Goal: Information Seeking & Learning: Learn about a topic

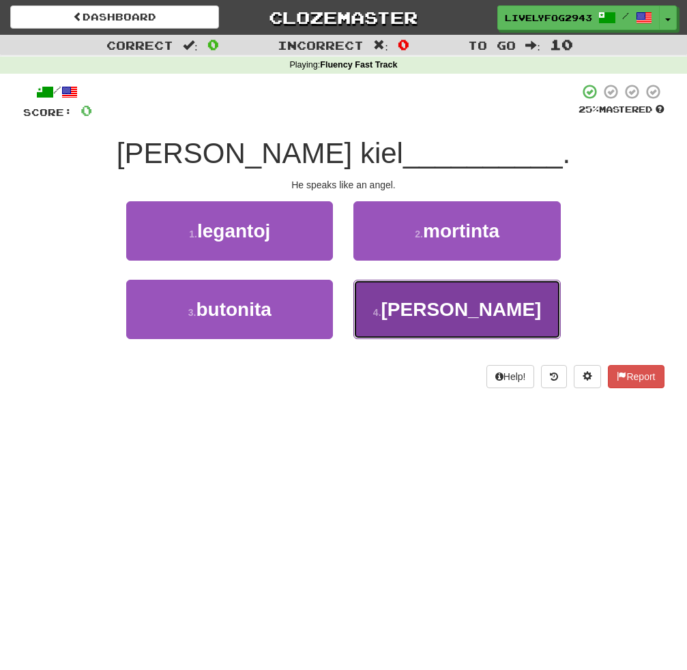
click at [416, 313] on button "4 . [PERSON_NAME]" at bounding box center [456, 309] width 207 height 59
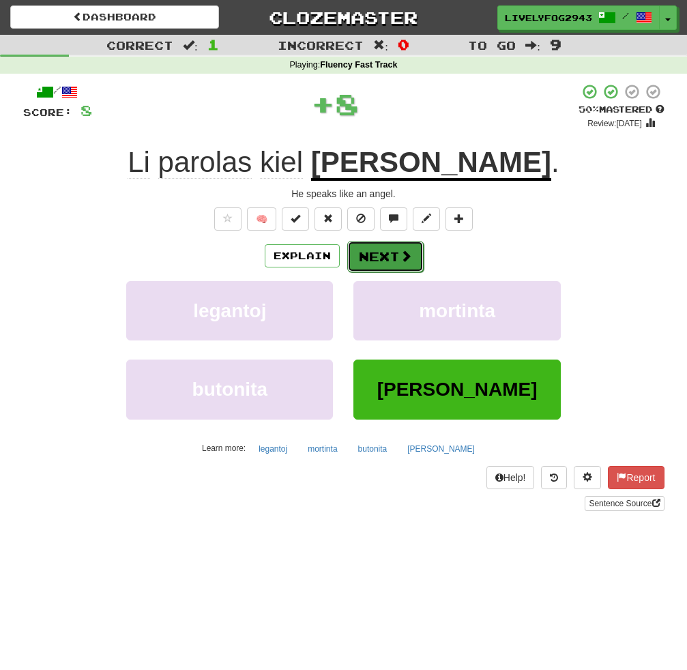
click at [409, 260] on span at bounding box center [406, 256] width 12 height 12
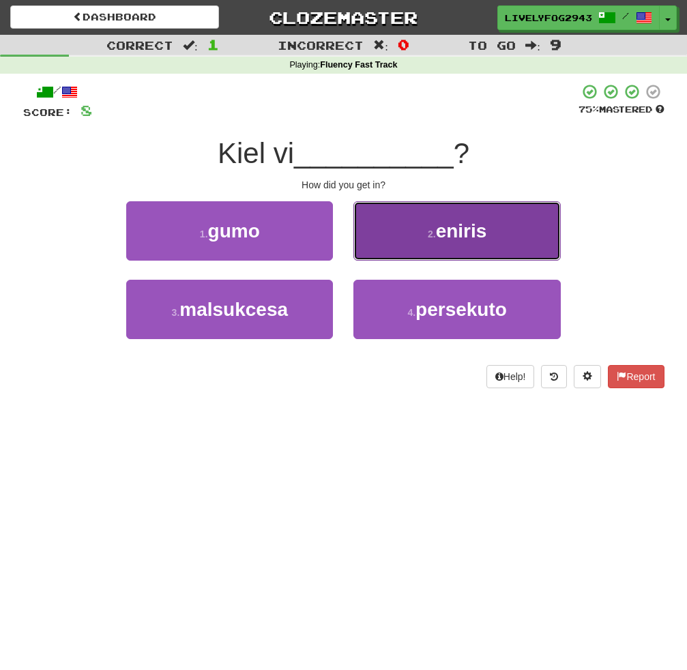
click at [408, 255] on button "2 . eniris" at bounding box center [456, 230] width 207 height 59
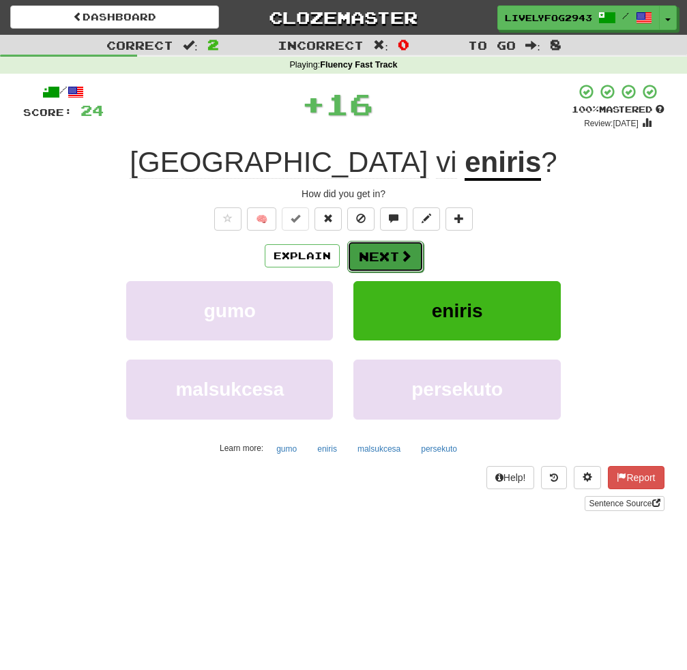
click at [411, 254] on button "Next" at bounding box center [385, 256] width 76 height 31
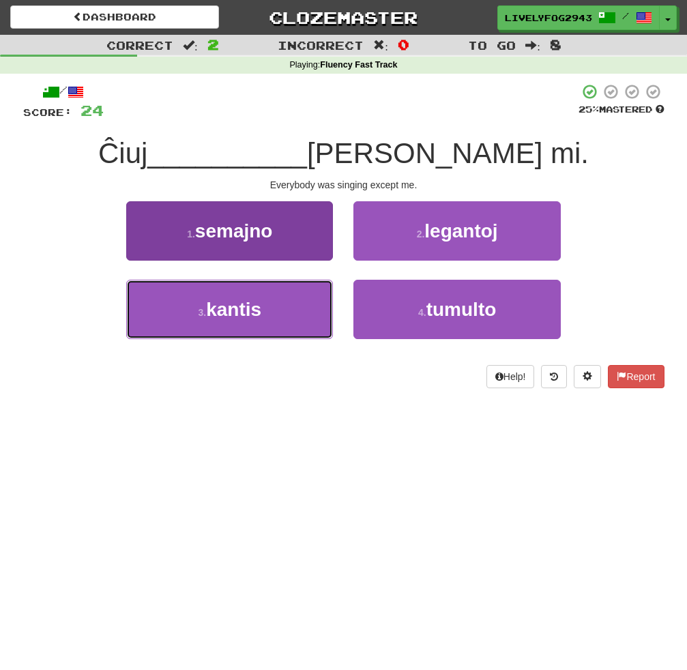
drag, startPoint x: 306, startPoint y: 320, endPoint x: 313, endPoint y: 323, distance: 7.3
click at [307, 323] on button "3 . kantis" at bounding box center [229, 309] width 207 height 59
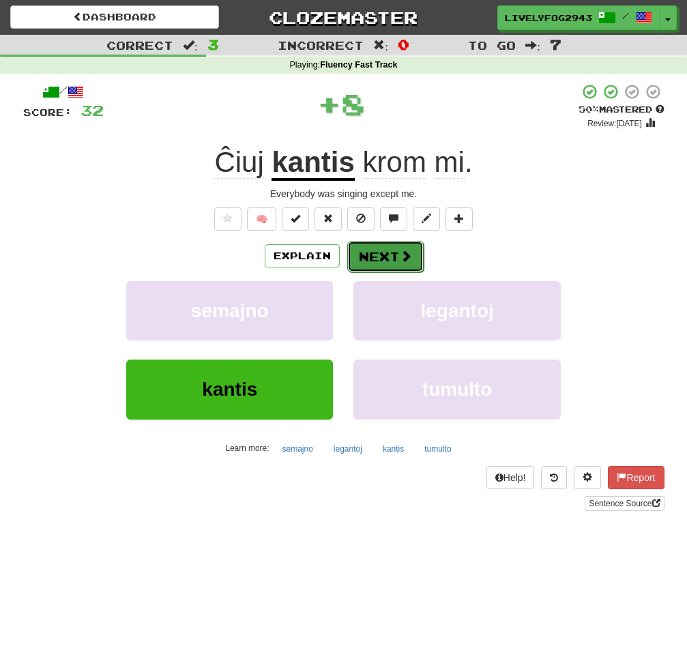
click at [380, 258] on button "Next" at bounding box center [385, 256] width 76 height 31
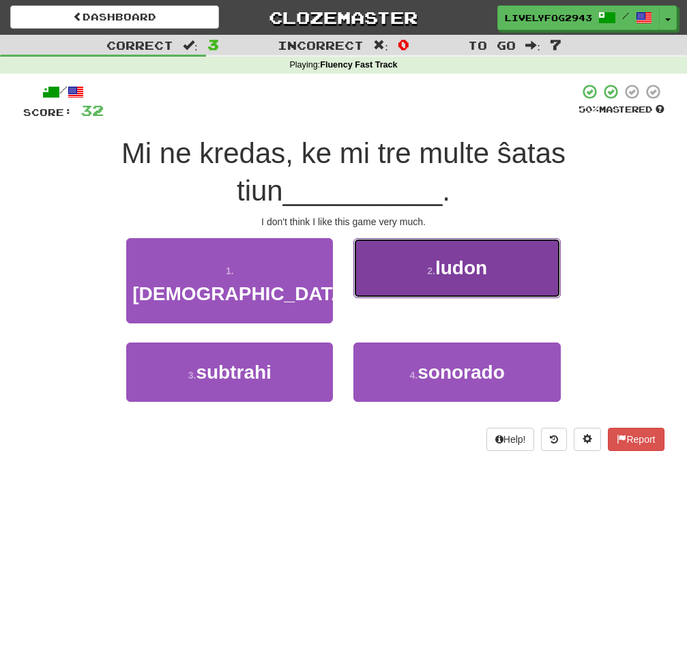
click at [452, 249] on button "2 . ludon" at bounding box center [456, 267] width 207 height 59
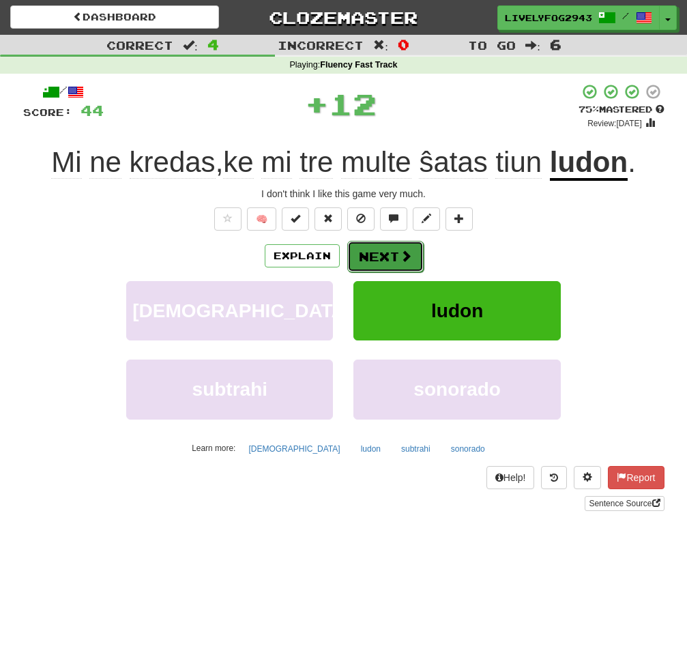
click at [403, 259] on span at bounding box center [406, 256] width 12 height 12
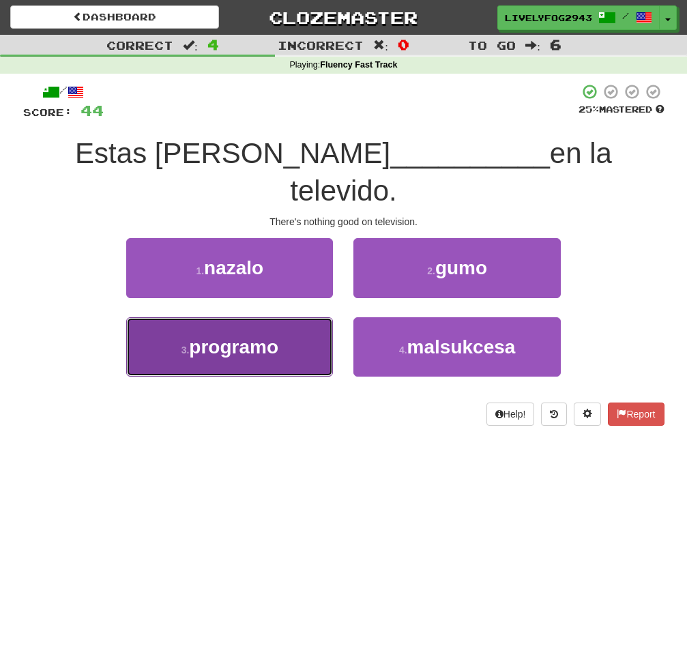
click at [289, 321] on button "3 . programo" at bounding box center [229, 346] width 207 height 59
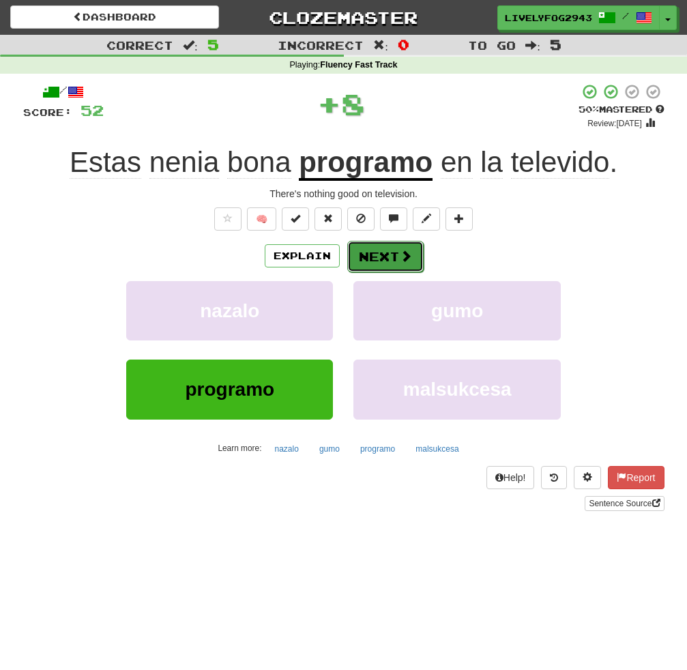
click at [396, 248] on button "Next" at bounding box center [385, 256] width 76 height 31
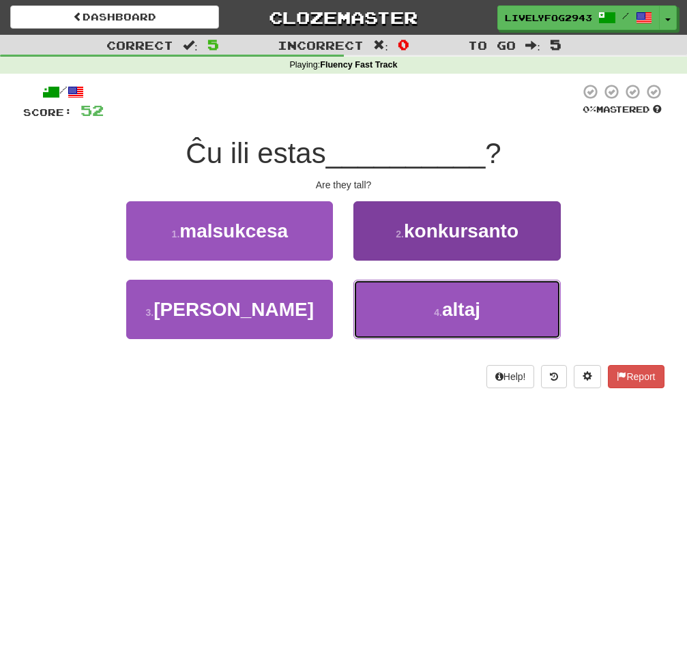
click at [382, 293] on button "4 . altaj" at bounding box center [456, 309] width 207 height 59
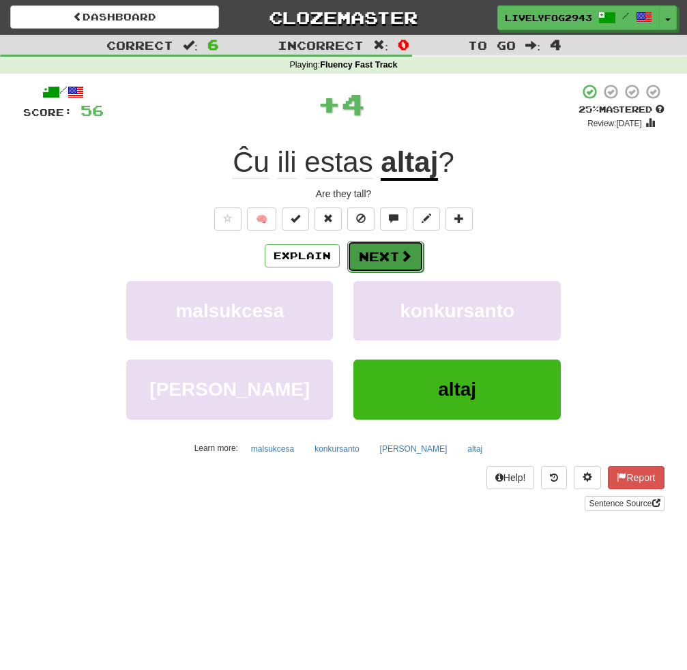
click at [365, 250] on button "Next" at bounding box center [385, 256] width 76 height 31
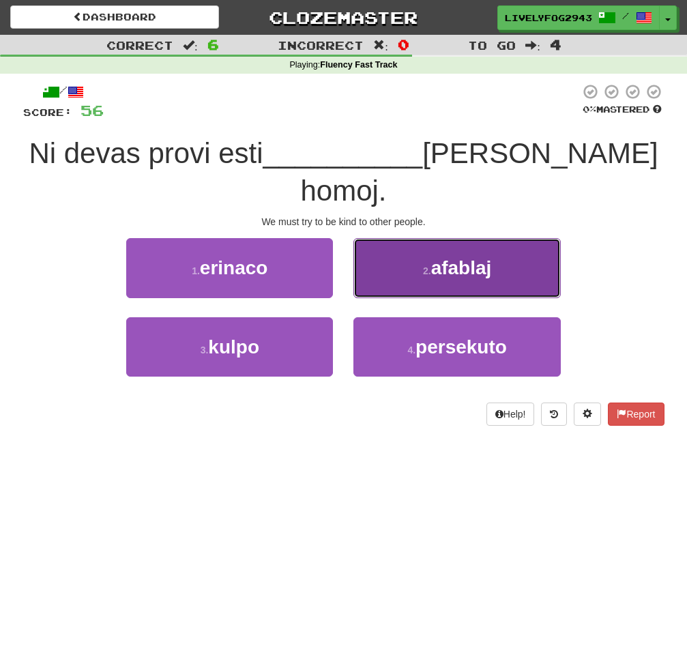
click at [384, 240] on button "2 . afablaj" at bounding box center [456, 267] width 207 height 59
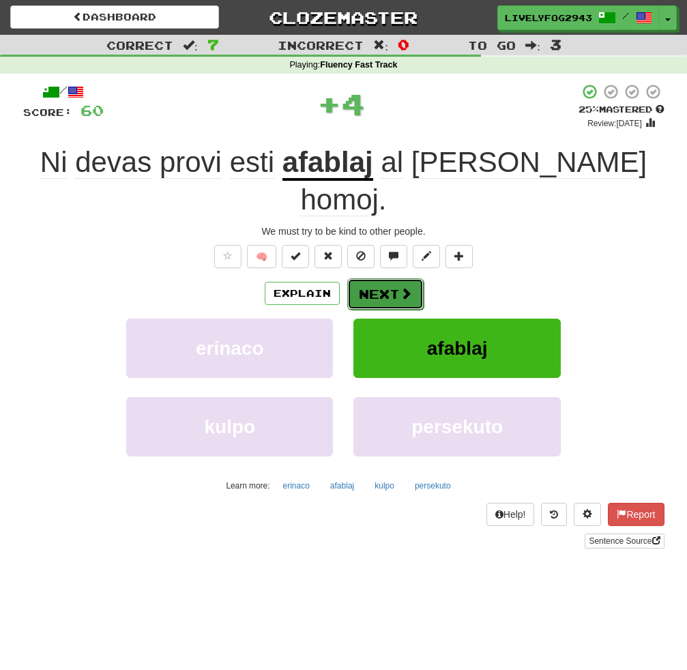
click at [373, 278] on button "Next" at bounding box center [385, 293] width 76 height 31
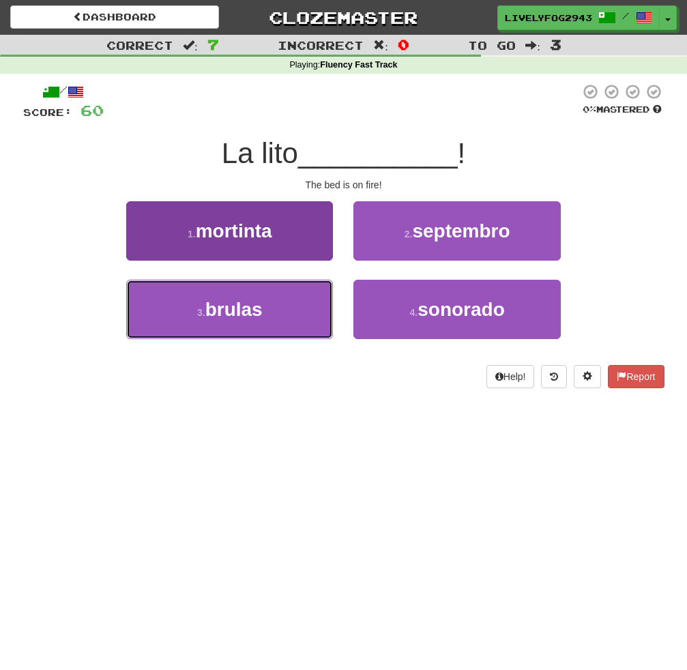
drag, startPoint x: 306, startPoint y: 300, endPoint x: 325, endPoint y: 284, distance: 24.7
click at [306, 302] on button "3 . brulas" at bounding box center [229, 309] width 207 height 59
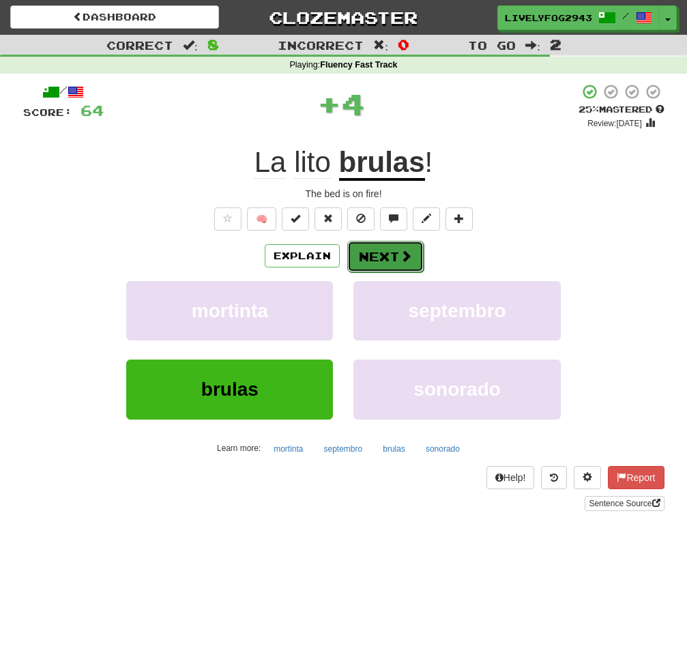
click at [353, 245] on button "Next" at bounding box center [385, 256] width 76 height 31
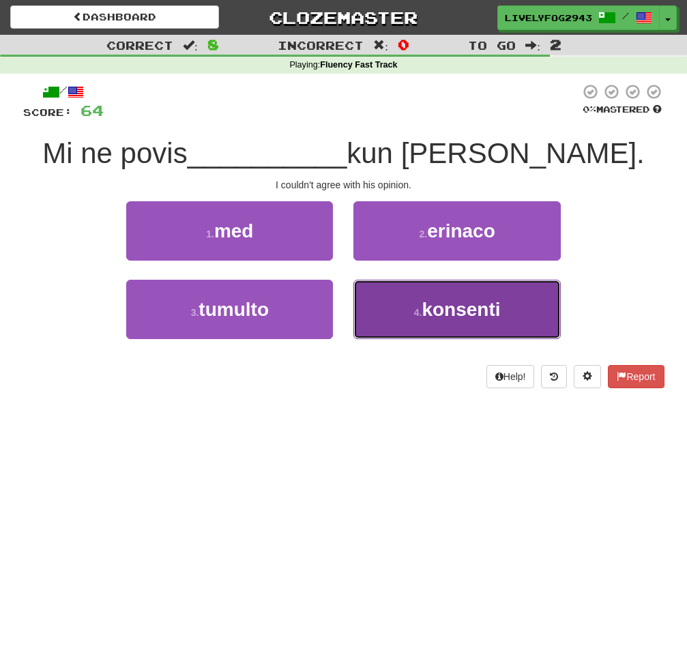
click at [383, 300] on button "4 . konsenti" at bounding box center [456, 309] width 207 height 59
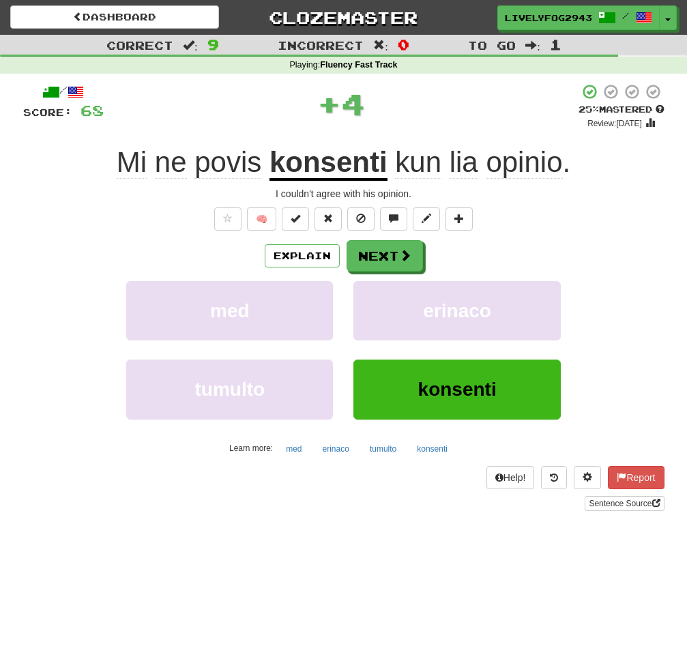
click at [384, 273] on div "Explain Next med erinaco tumulto konsenti Learn more: med erinaco tumulto konse…" at bounding box center [343, 349] width 641 height 219
click at [385, 263] on button "Next" at bounding box center [385, 256] width 76 height 31
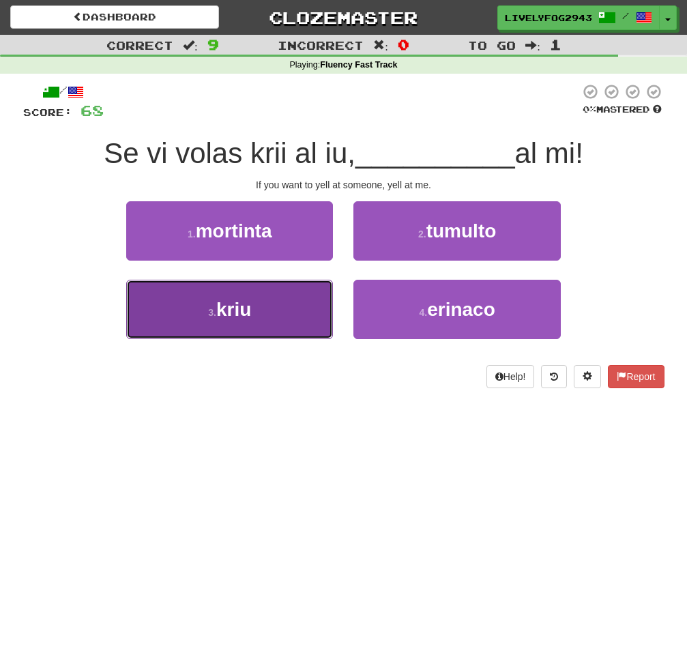
click at [297, 309] on button "3 . kriu" at bounding box center [229, 309] width 207 height 59
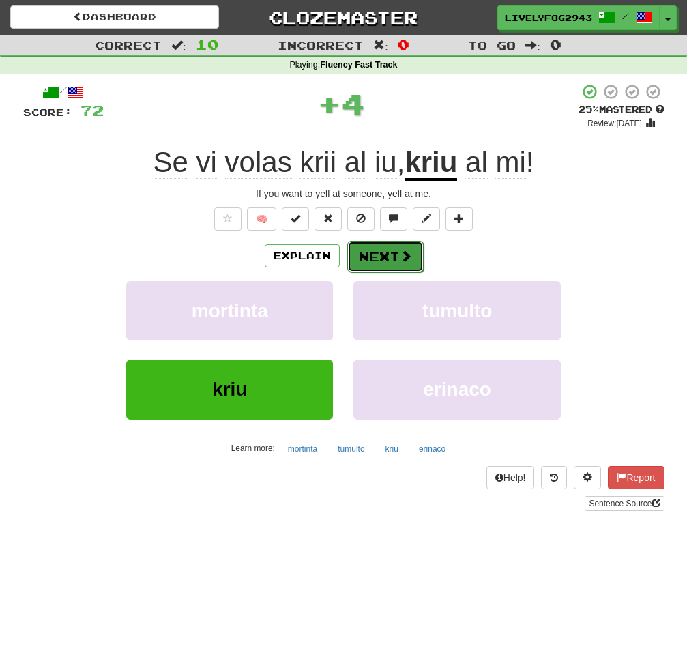
click at [392, 259] on button "Next" at bounding box center [385, 256] width 76 height 31
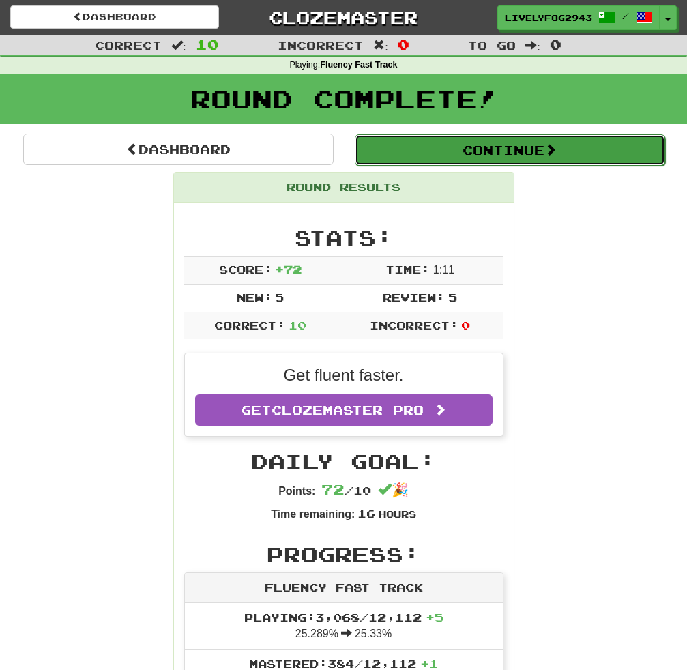
click at [442, 156] on button "Continue" at bounding box center [510, 149] width 310 height 31
